Goal: Task Accomplishment & Management: Use online tool/utility

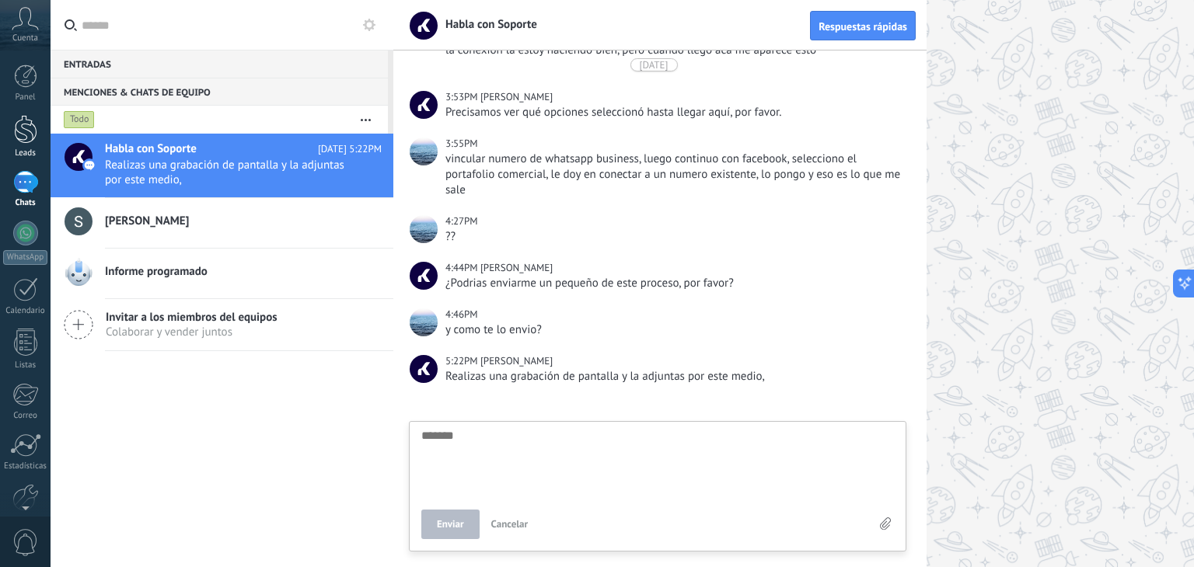
click at [30, 131] on div at bounding box center [25, 129] width 23 height 29
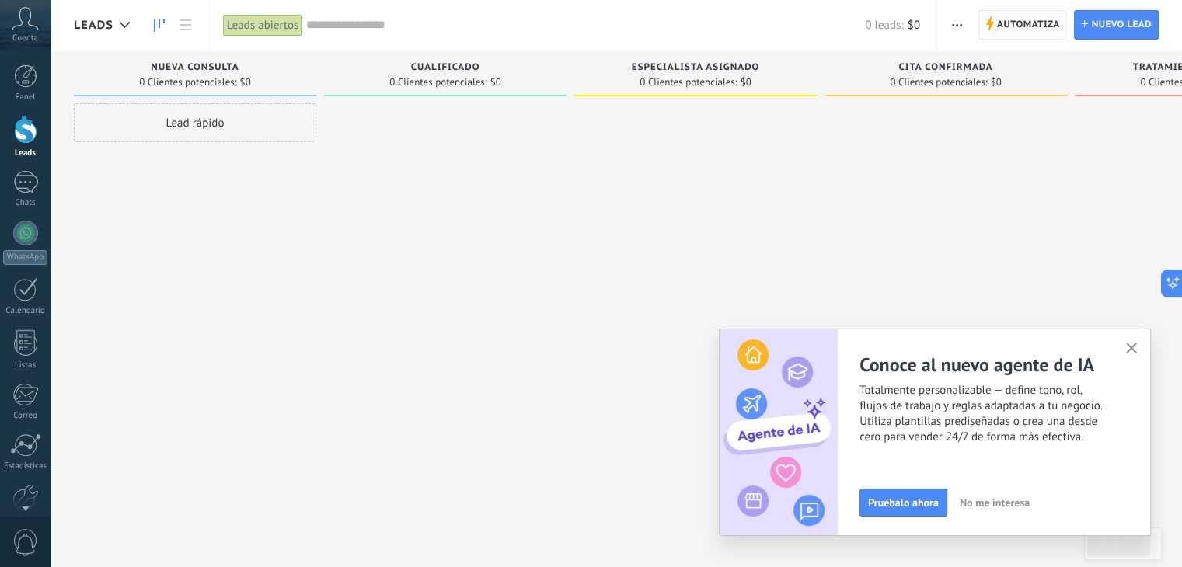
click at [1018, 16] on span "Automatiza" at bounding box center [1028, 25] width 63 height 28
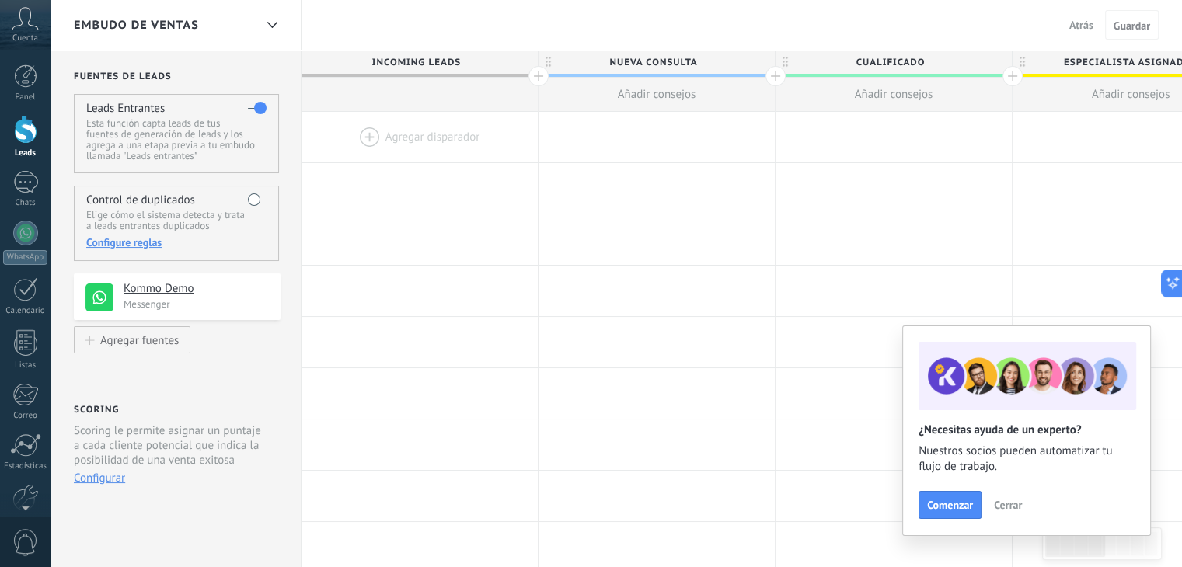
click at [163, 290] on h4 "Kommo Demo" at bounding box center [196, 289] width 145 height 16
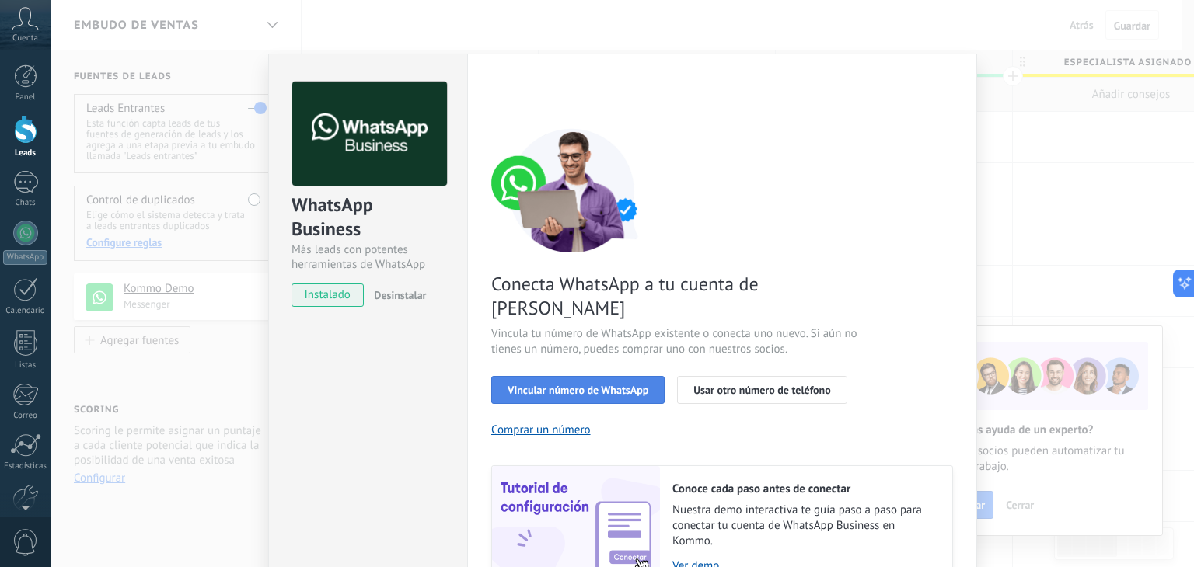
click at [606, 385] on span "Vincular número de WhatsApp" at bounding box center [578, 390] width 141 height 11
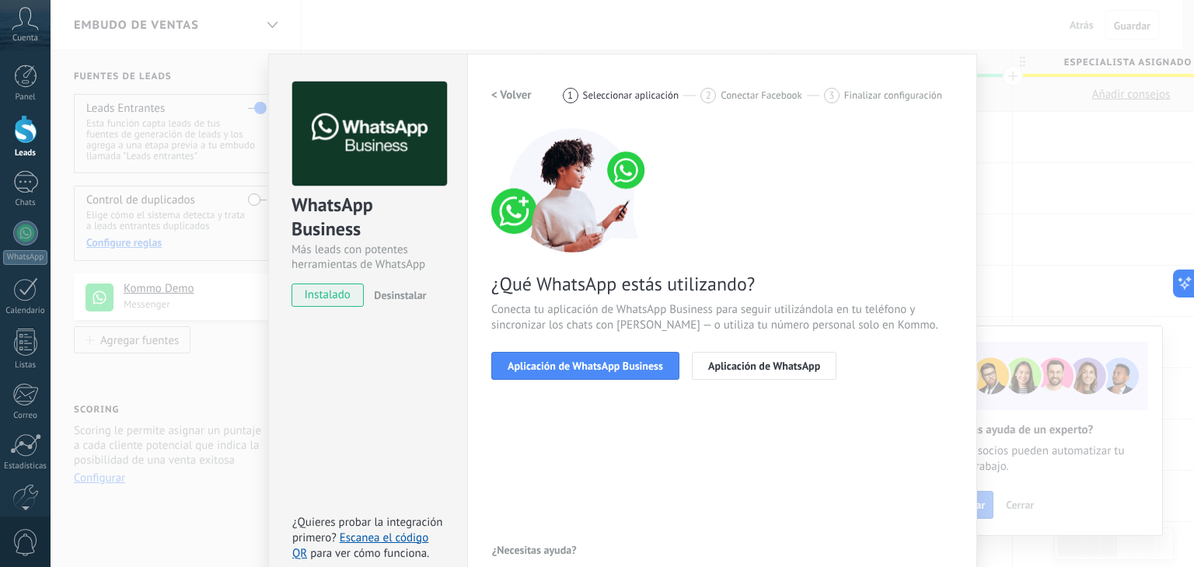
click at [606, 366] on span "Aplicación de WhatsApp Business" at bounding box center [585, 366] width 155 height 11
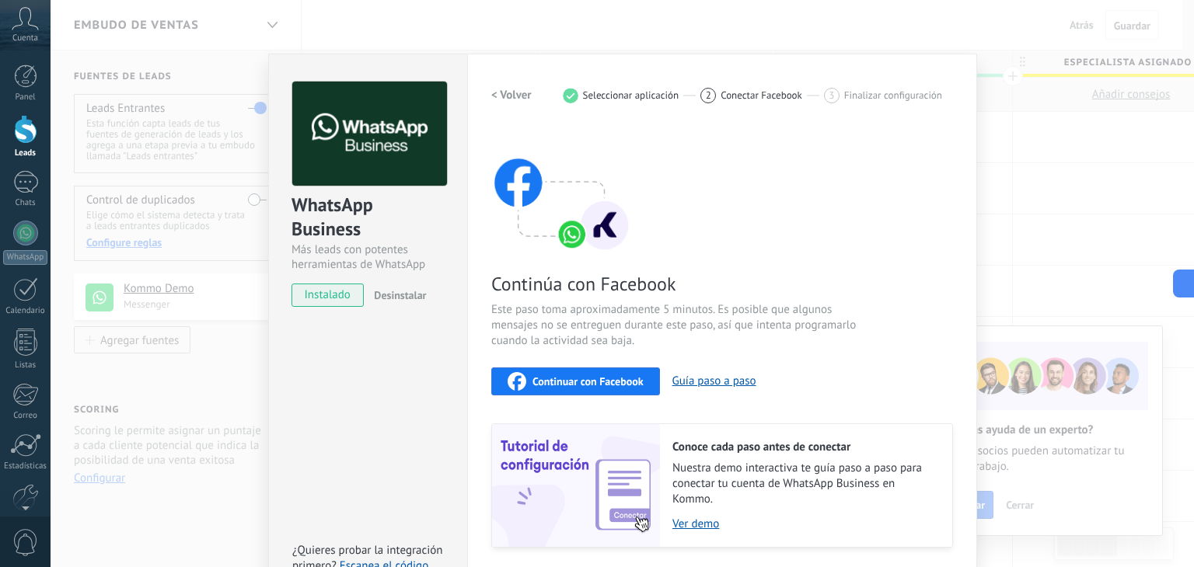
click at [606, 380] on span "Continuar con Facebook" at bounding box center [588, 381] width 111 height 11
click at [1182, 281] on icon at bounding box center [1179, 284] width 16 height 16
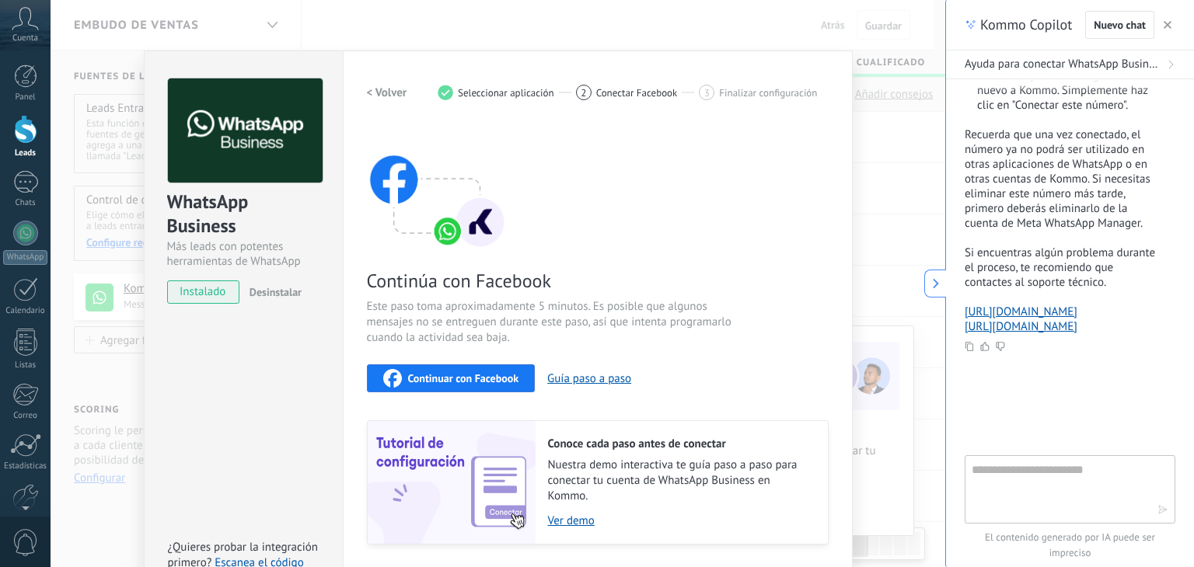
scroll to position [15, 0]
click at [1167, 23] on icon "button" at bounding box center [1168, 25] width 8 height 8
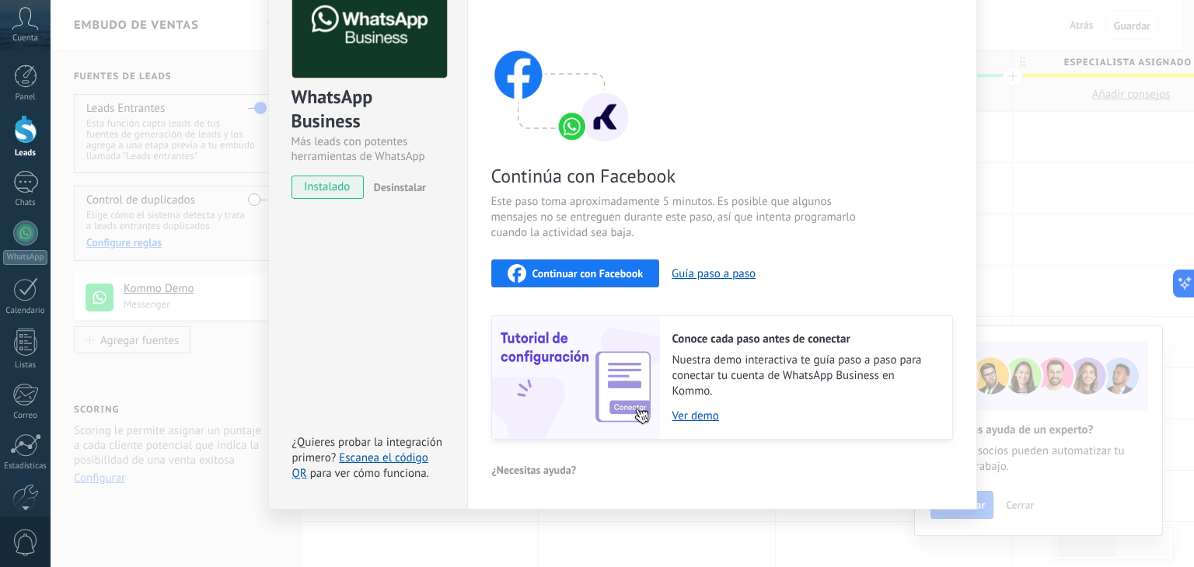
scroll to position [0, 0]
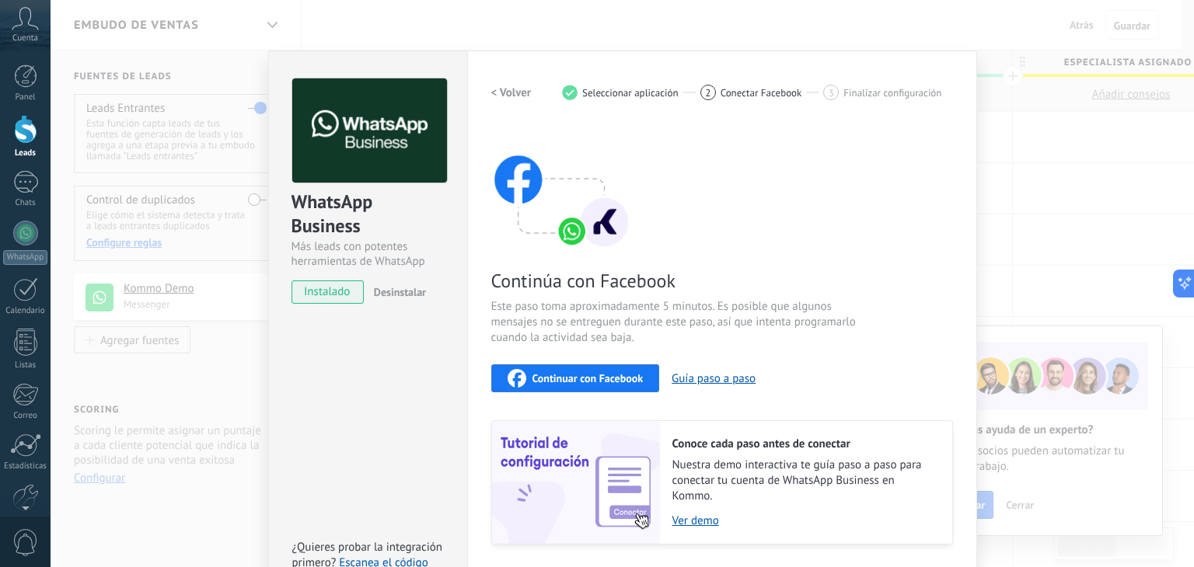
click at [608, 376] on span "Continuar con Facebook" at bounding box center [588, 378] width 111 height 11
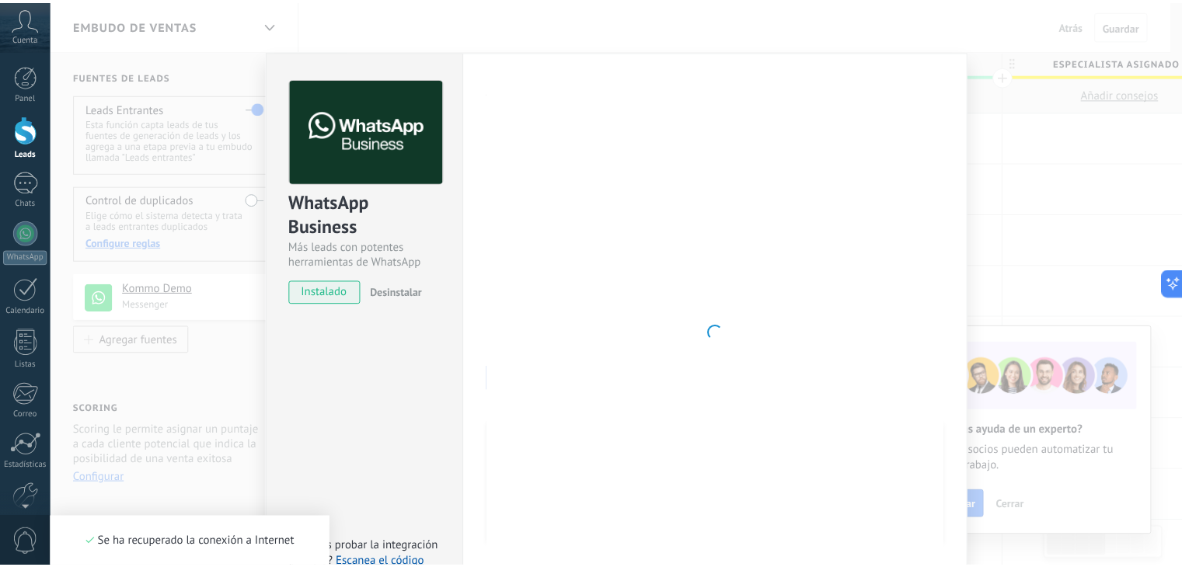
scroll to position [15, 0]
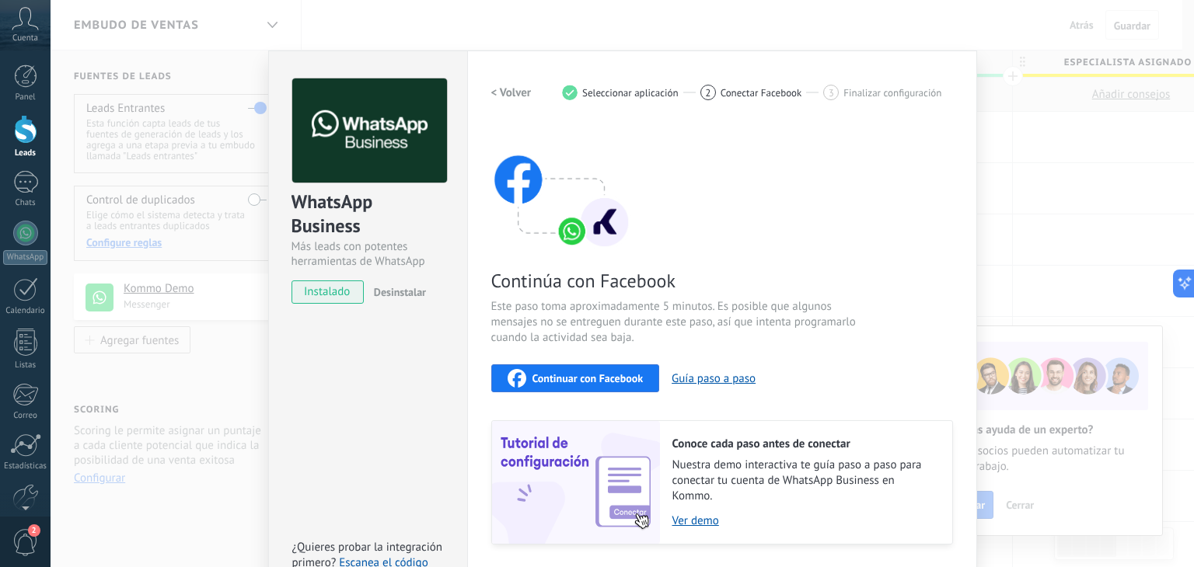
click at [563, 380] on span "Continuar con Facebook" at bounding box center [588, 378] width 111 height 11
click at [1000, 204] on div "WhatsApp Business Más leads con potentes herramientas de WhatsApp instalado Des…" at bounding box center [623, 283] width 1144 height 567
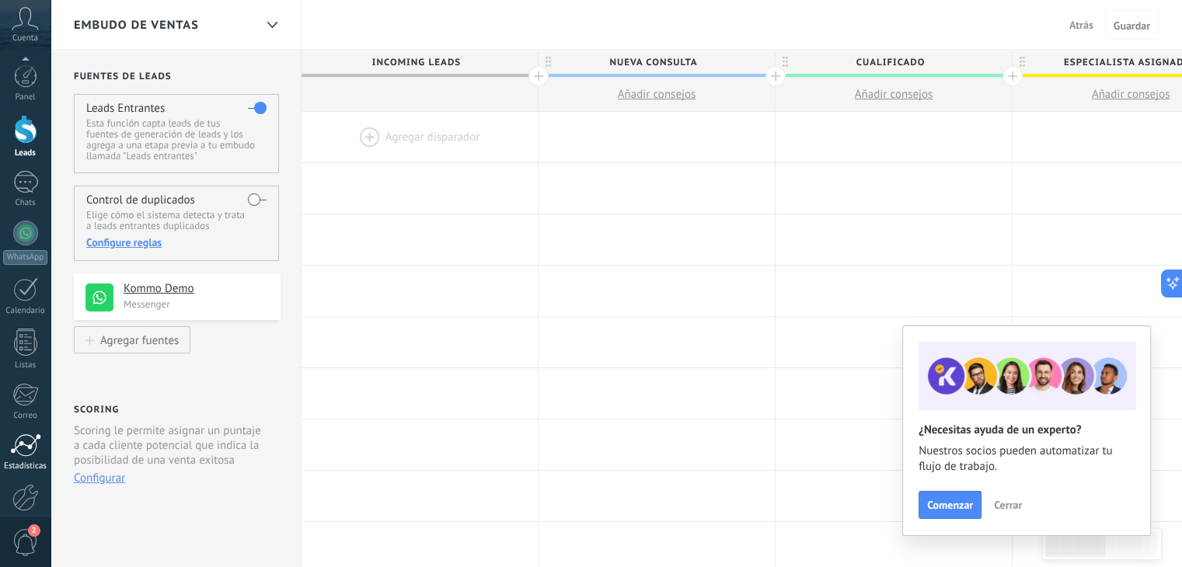
scroll to position [79, 0]
click at [19, 475] on div at bounding box center [25, 473] width 23 height 27
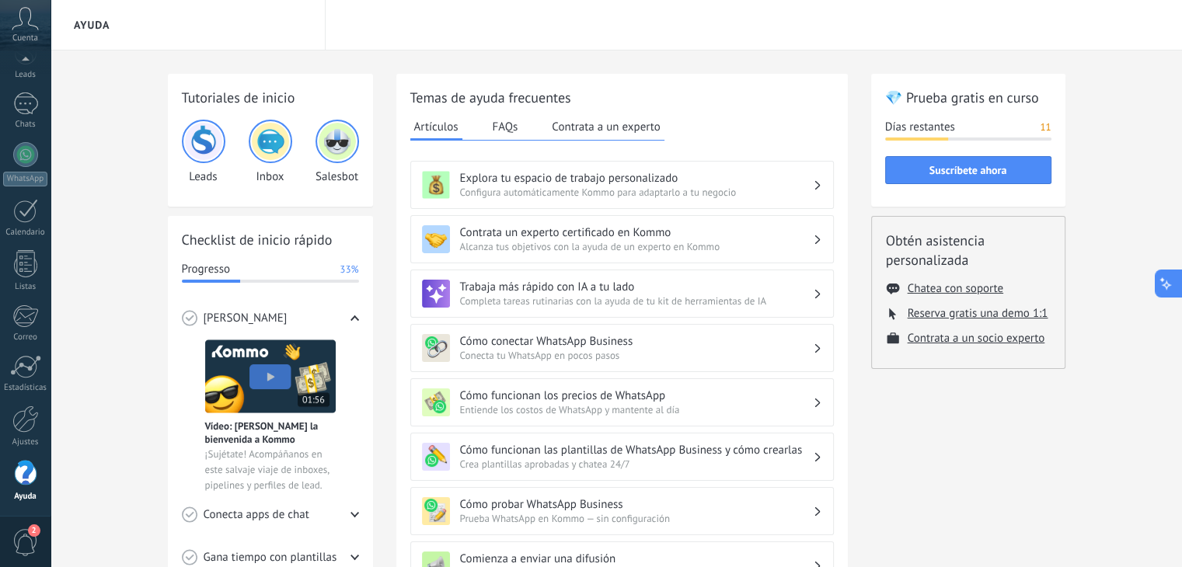
click at [1169, 285] on icon at bounding box center [1167, 284] width 16 height 16
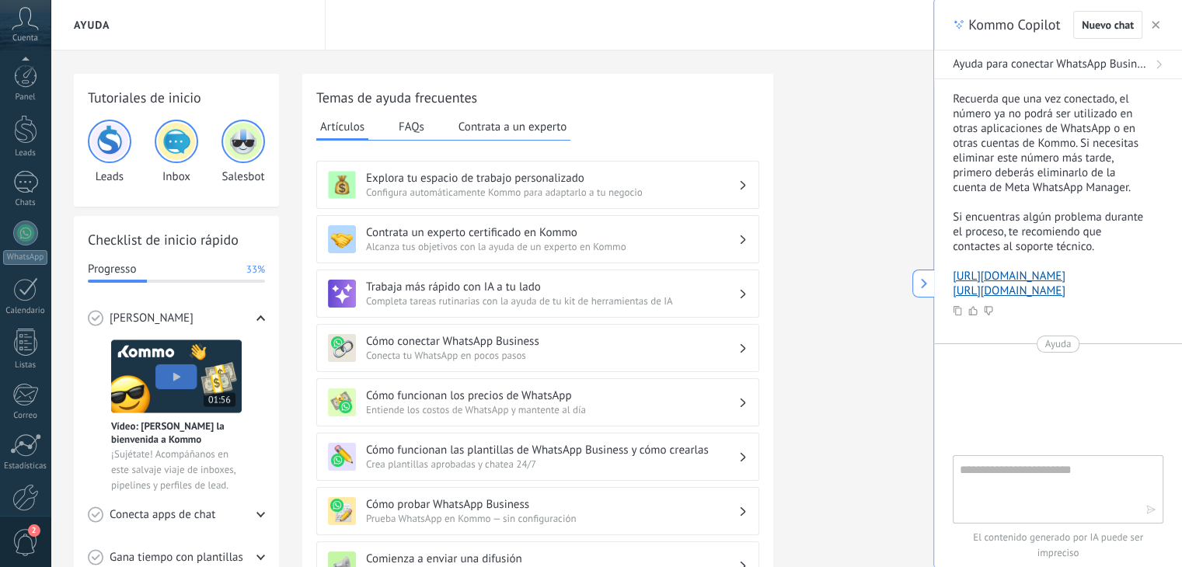
scroll to position [79, 0]
click at [194, 132] on div at bounding box center [177, 142] width 44 height 44
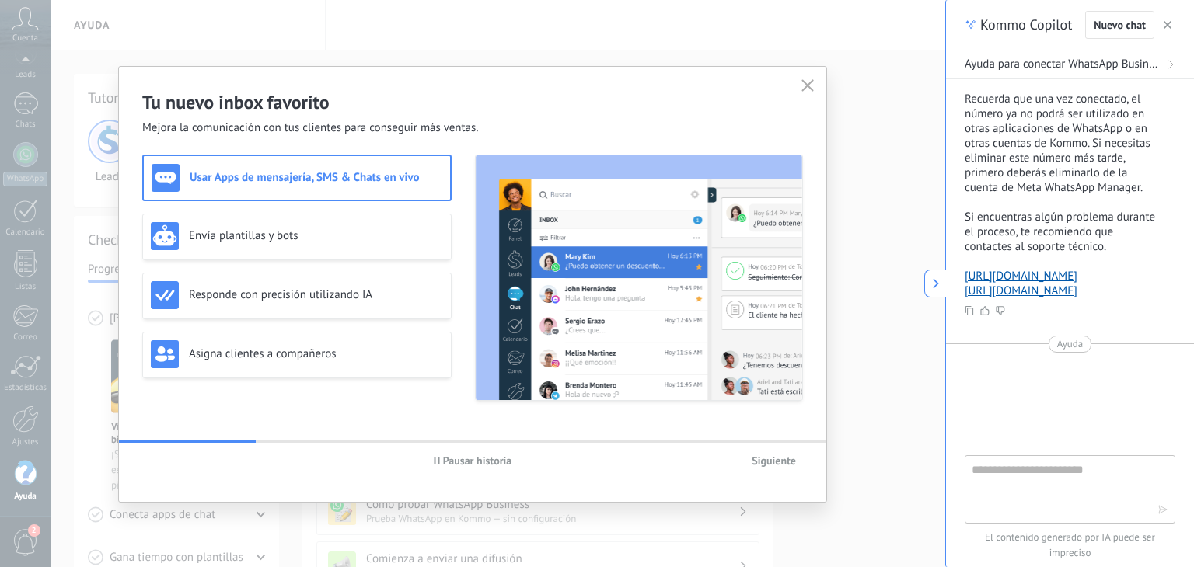
click at [812, 88] on icon "button" at bounding box center [807, 85] width 12 height 12
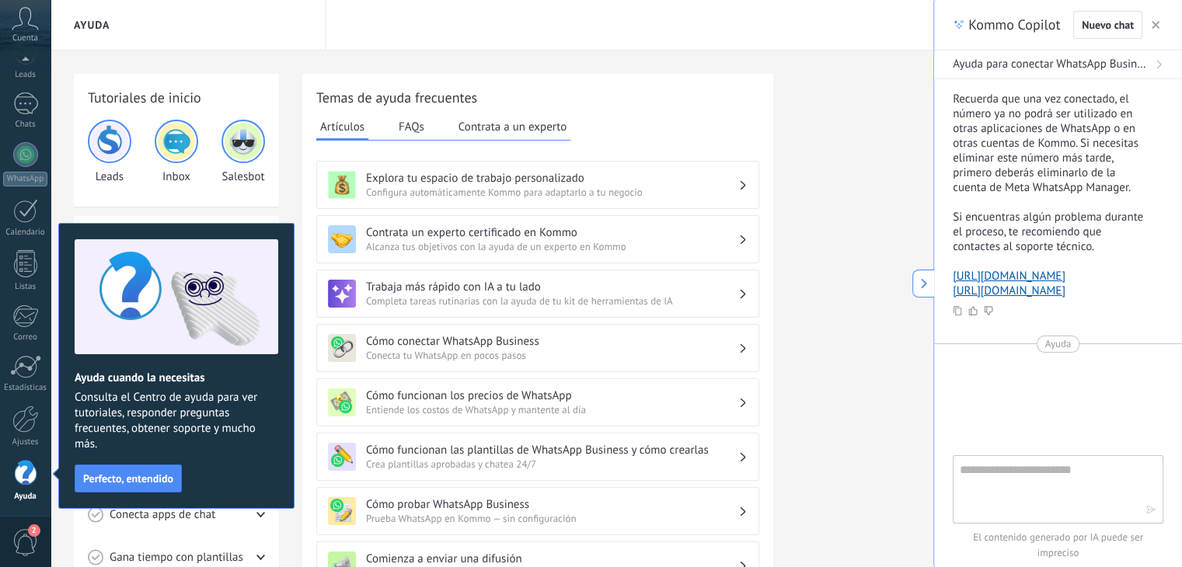
click at [26, 18] on icon at bounding box center [25, 18] width 27 height 23
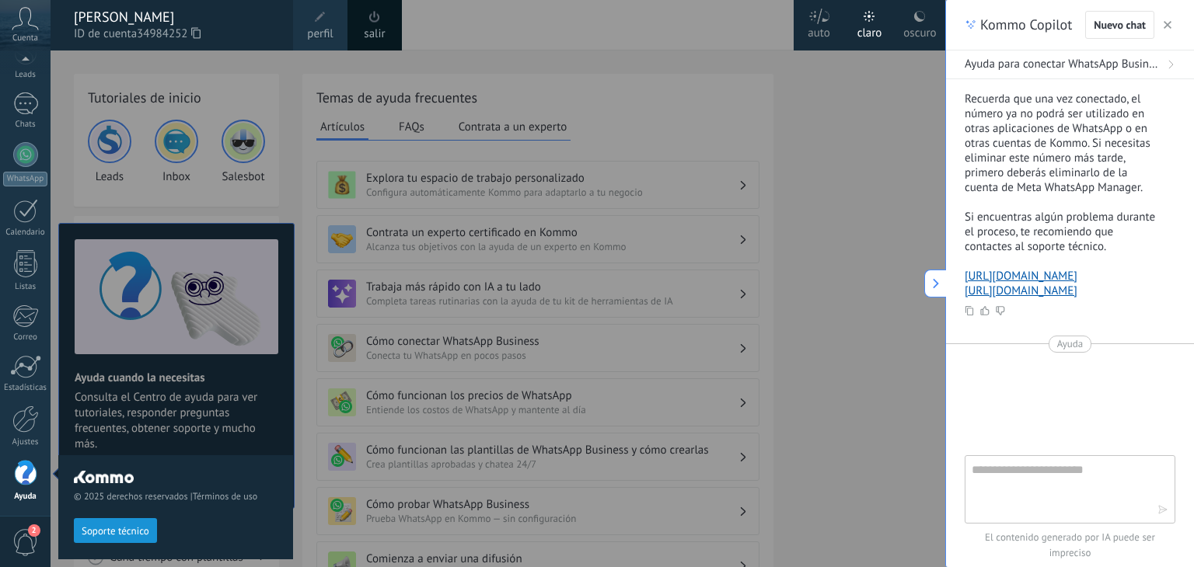
click at [781, 149] on div at bounding box center [648, 283] width 1194 height 567
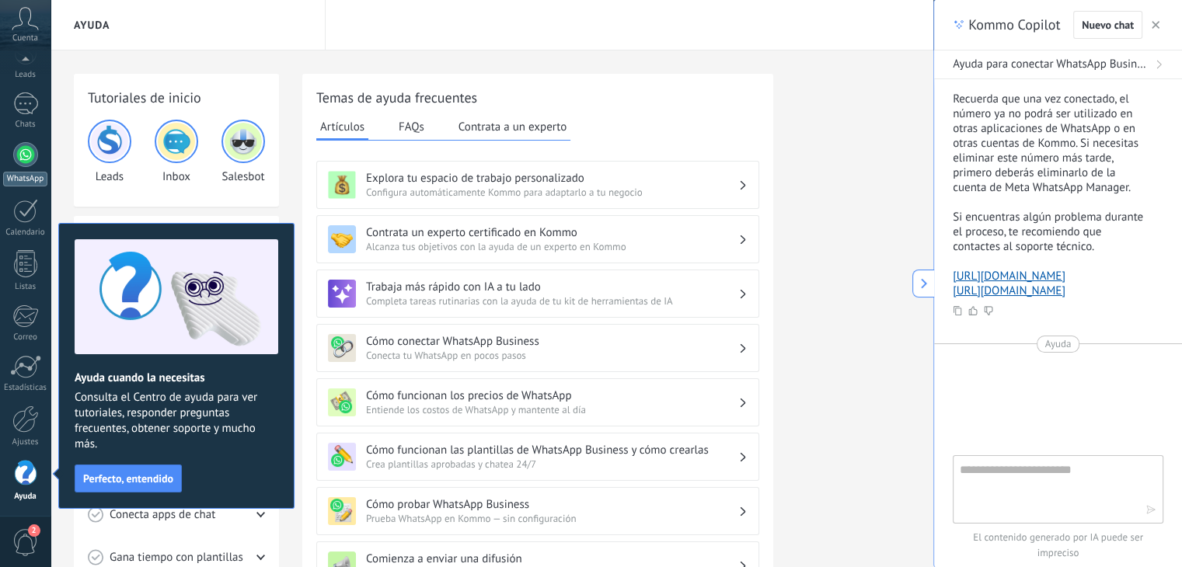
click at [22, 149] on div at bounding box center [25, 154] width 25 height 25
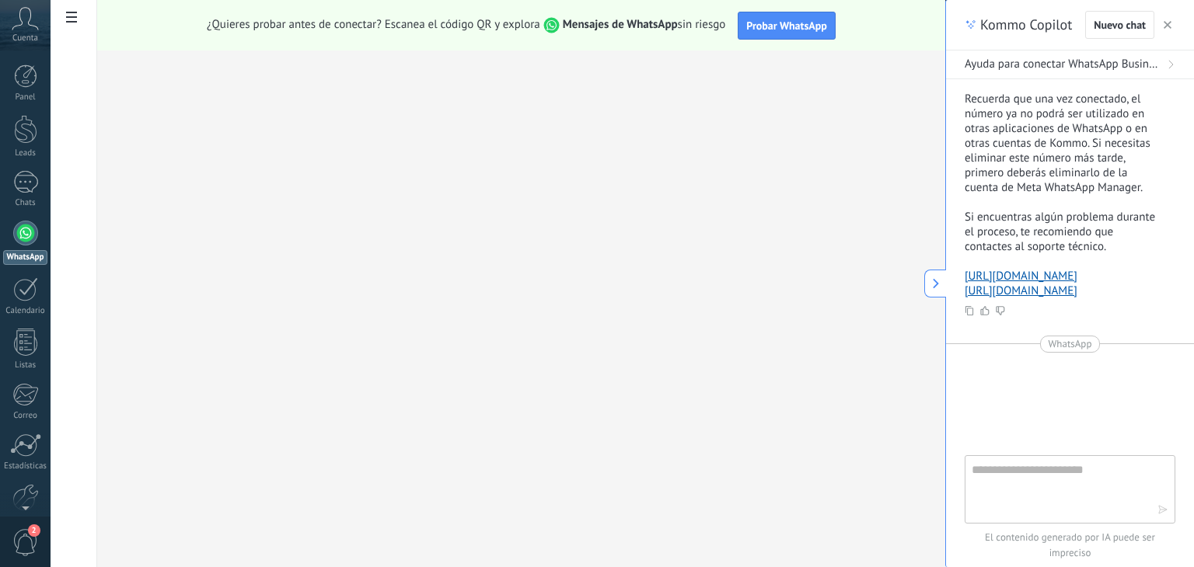
click at [1166, 26] on use "button" at bounding box center [1168, 25] width 8 height 8
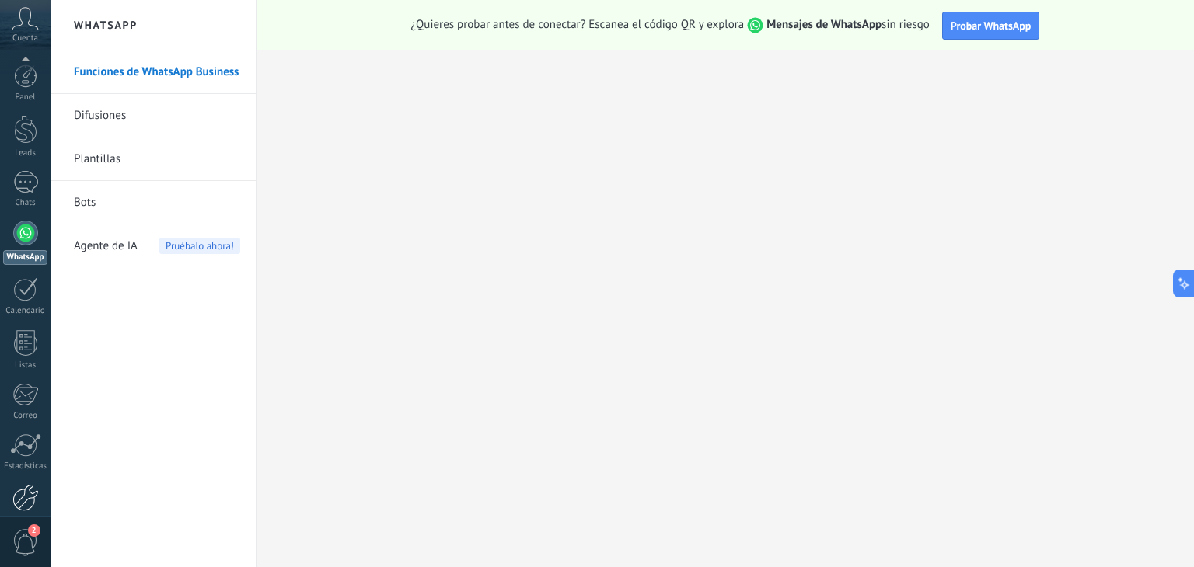
scroll to position [79, 0]
click at [23, 467] on div at bounding box center [25, 473] width 23 height 27
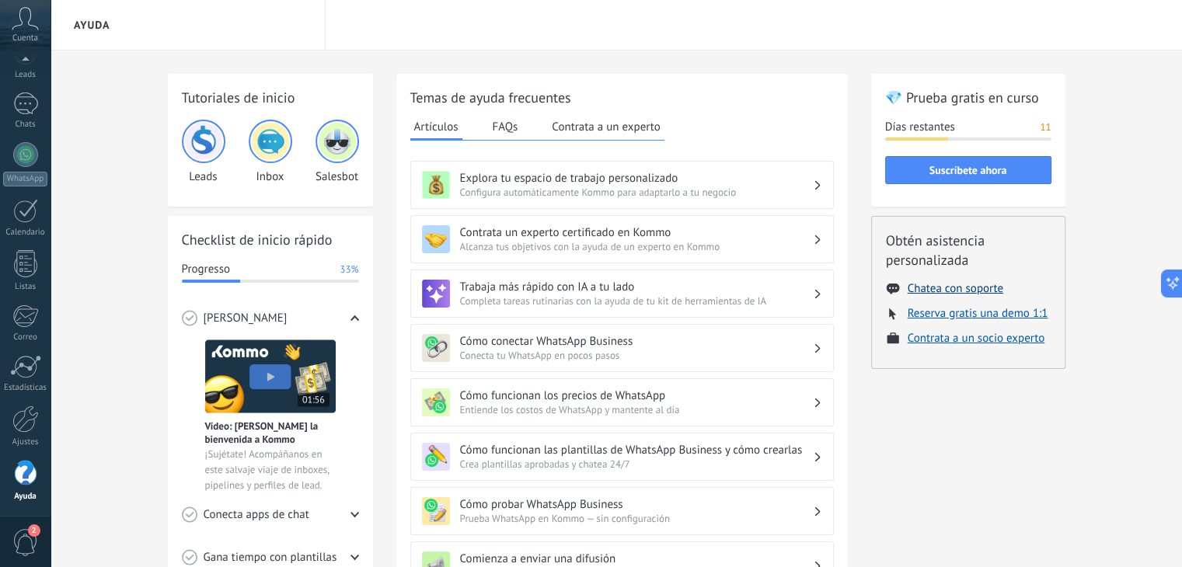
click at [951, 293] on button "Chatea con soporte" at bounding box center [956, 288] width 96 height 15
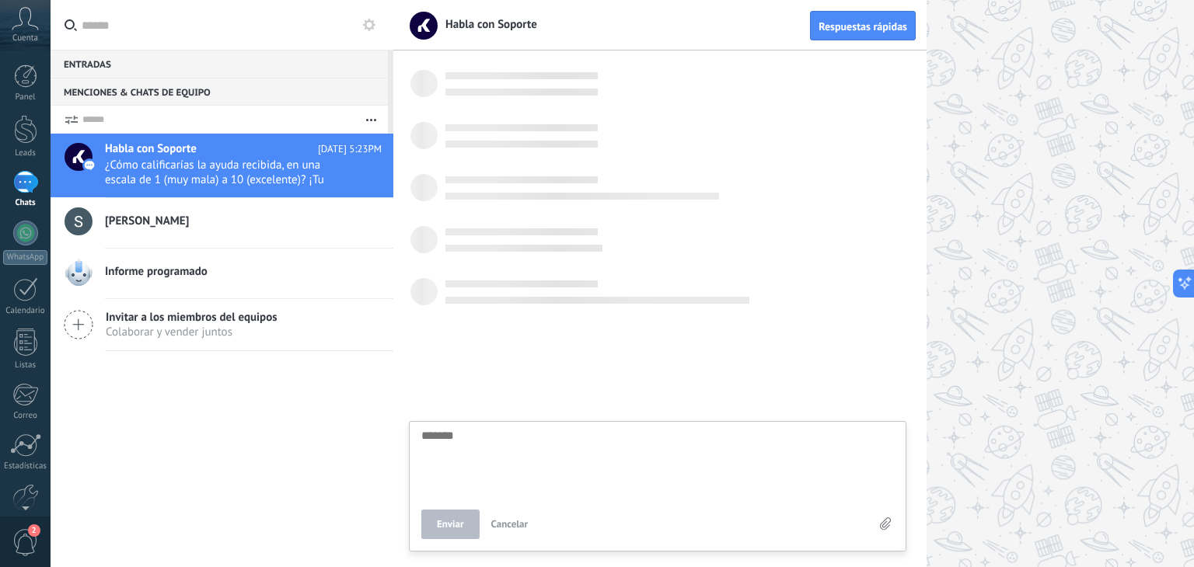
scroll to position [463, 0]
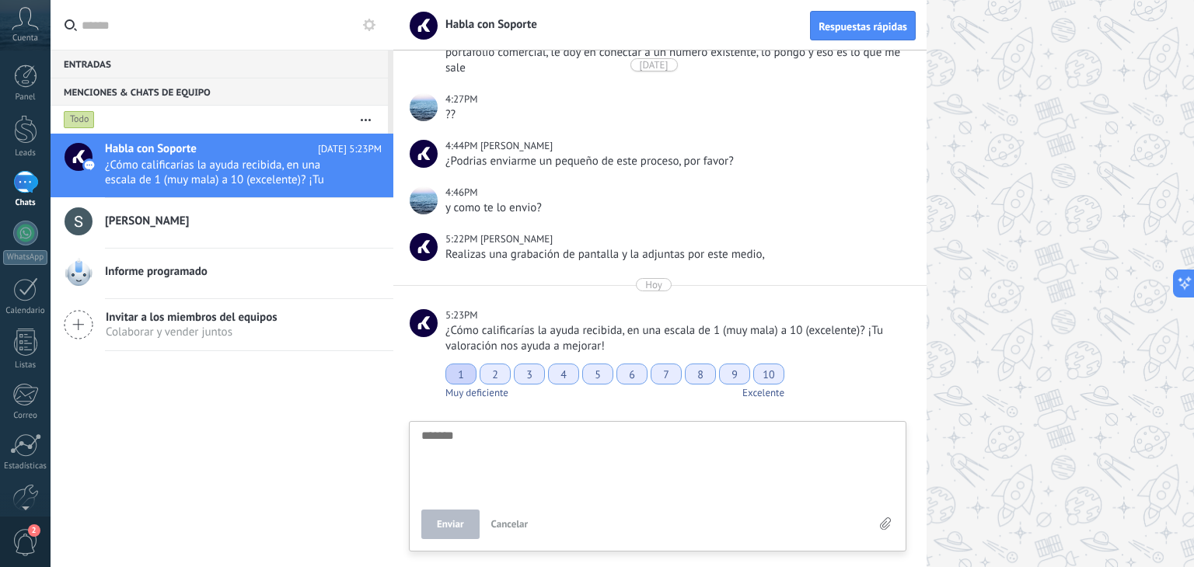
click at [460, 370] on div "1" at bounding box center [460, 374] width 31 height 21
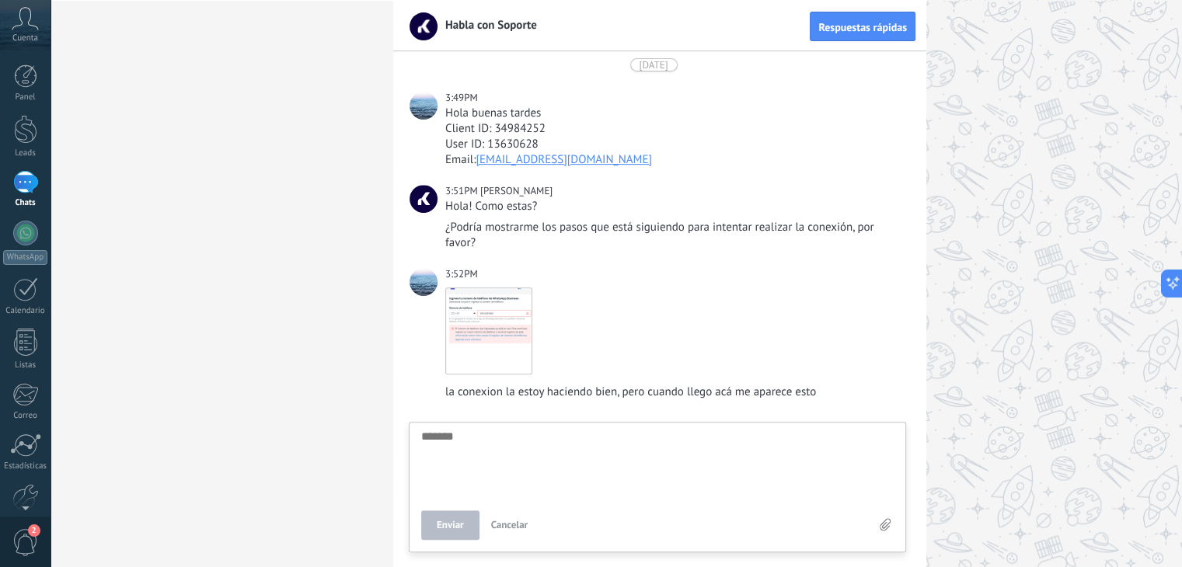
scroll to position [578, 0]
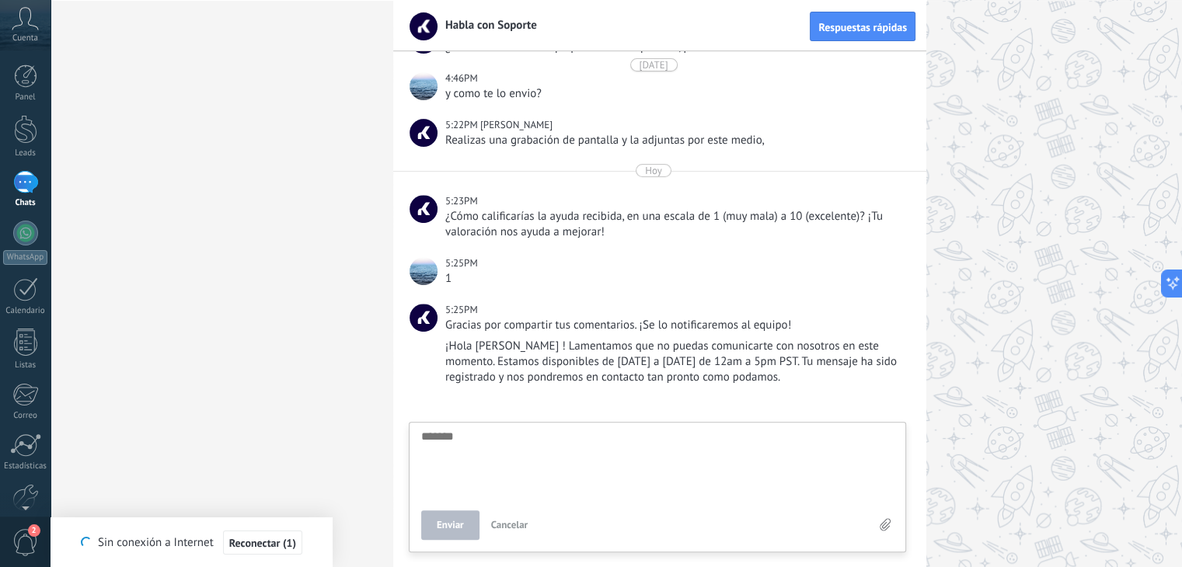
type textarea "*******"
